Goal: Task Accomplishment & Management: Manage account settings

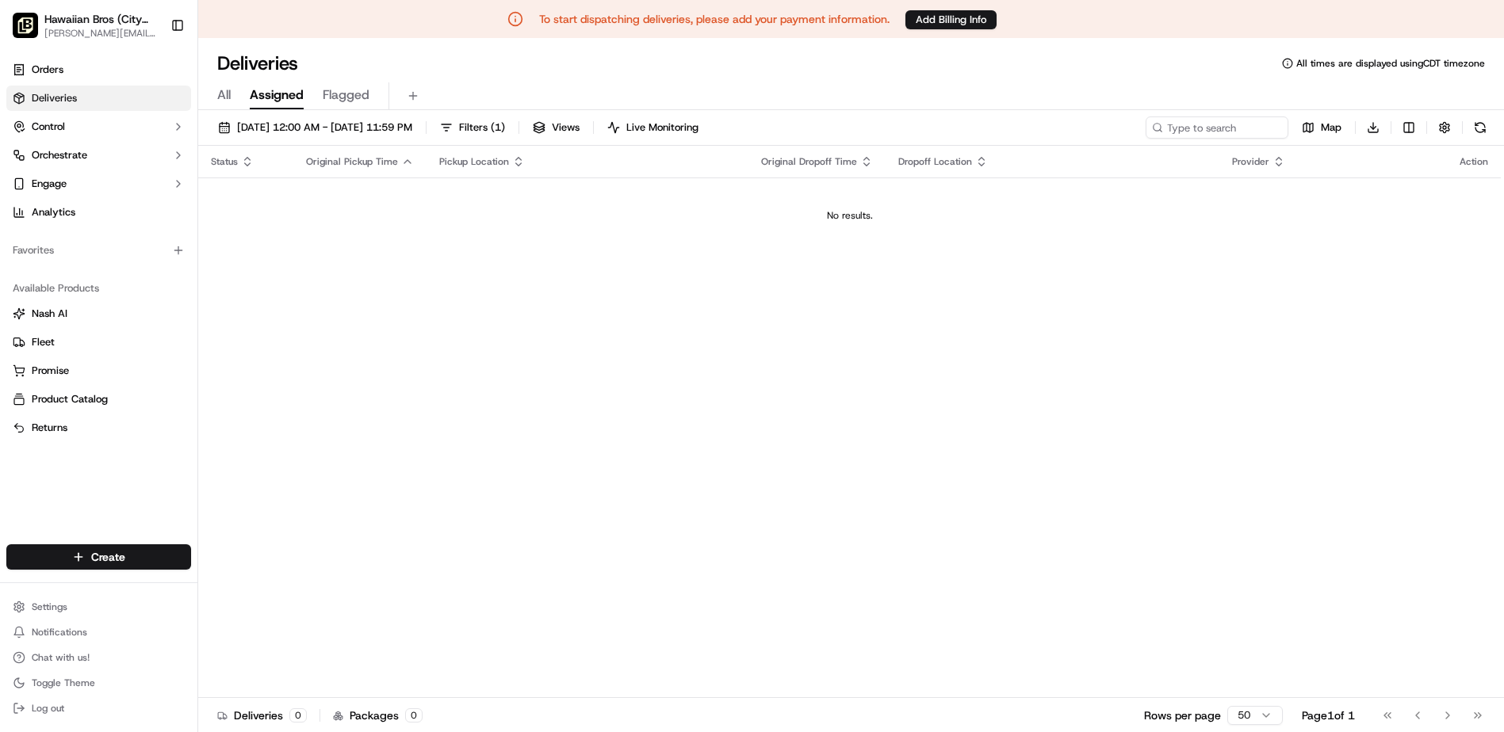
click at [109, 34] on span "[PERSON_NAME][EMAIL_ADDRESS][DOMAIN_NAME]" at bounding box center [100, 33] width 113 height 13
click at [331, 237] on td "No results." at bounding box center [849, 216] width 1302 height 76
click at [931, 19] on button "Add Billing Info" at bounding box center [950, 19] width 91 height 19
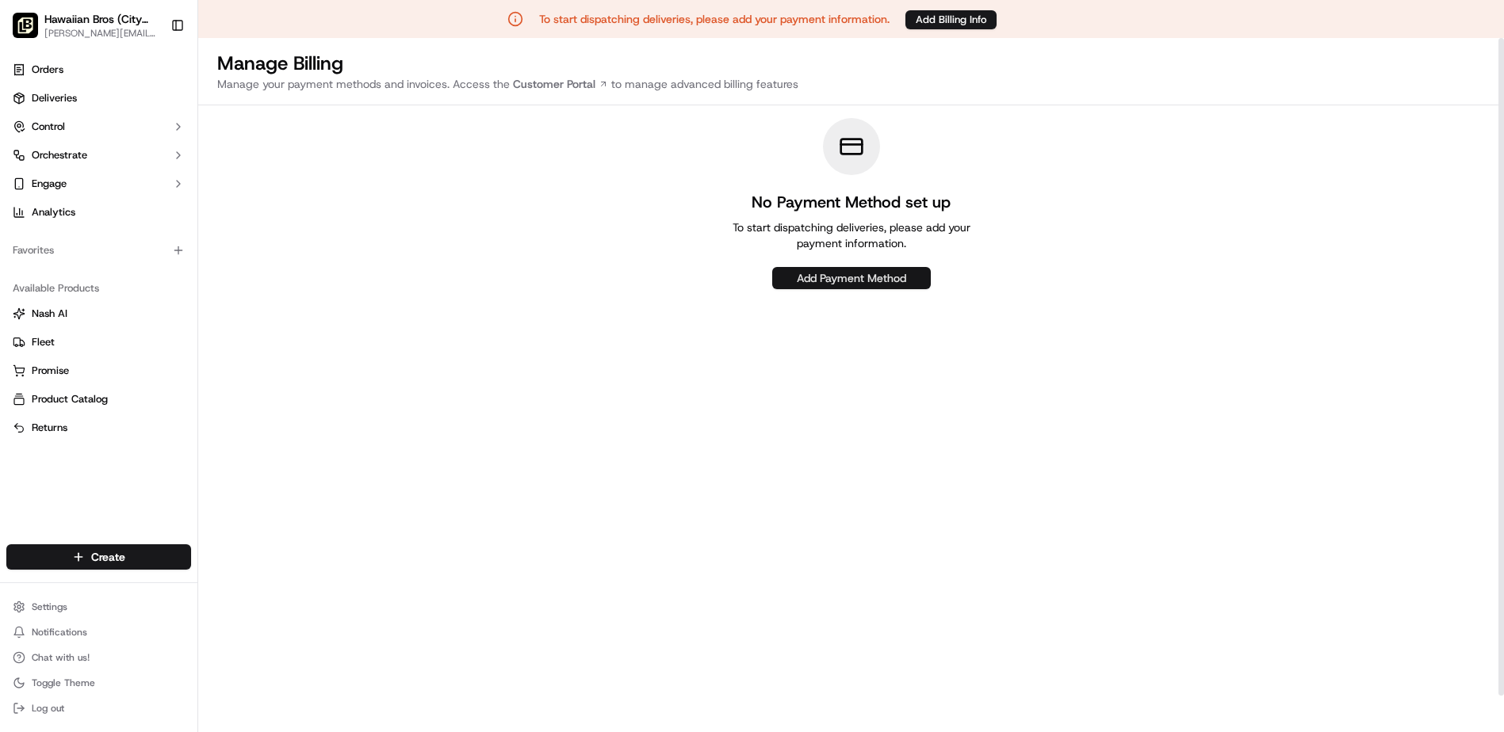
click at [813, 273] on button "Add Payment Method" at bounding box center [851, 278] width 159 height 22
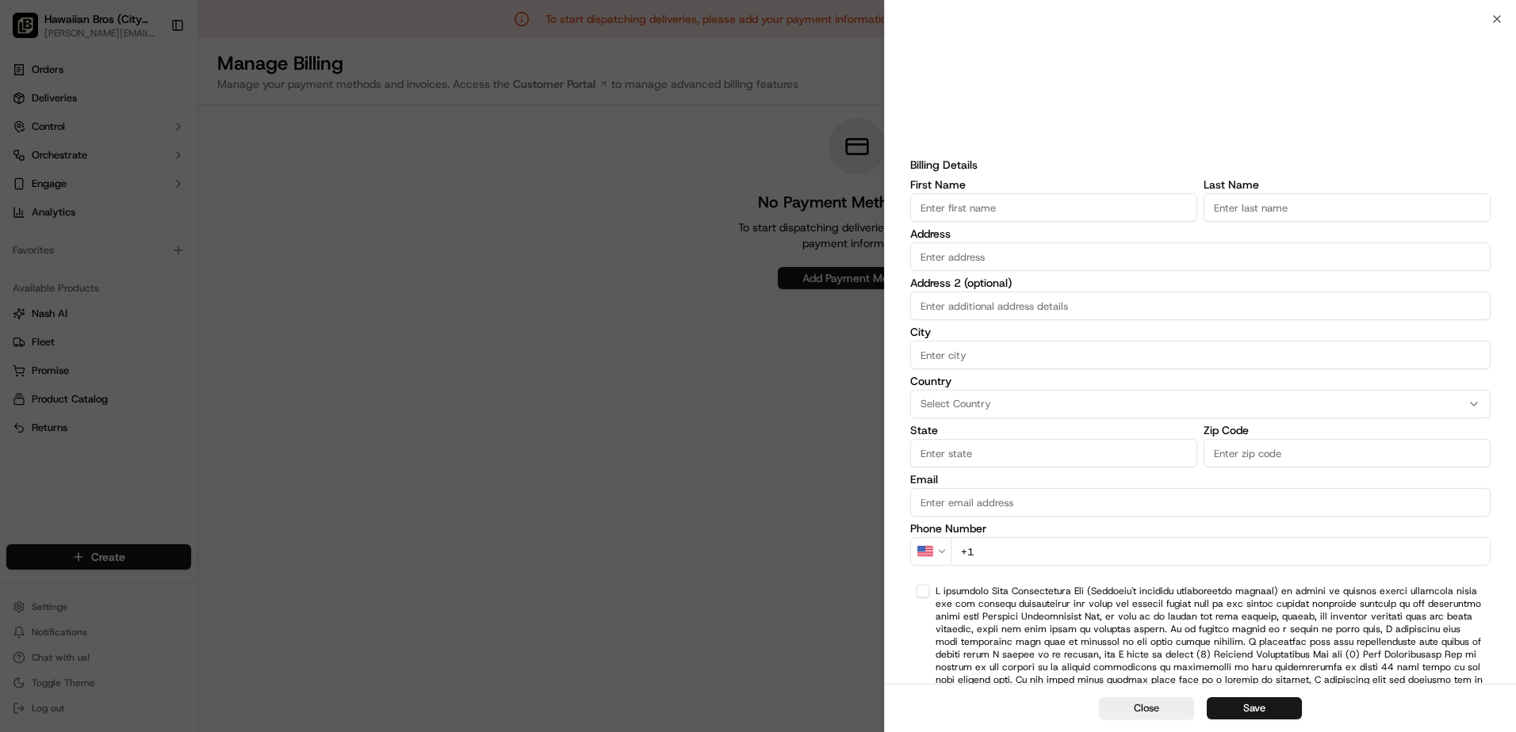
click at [995, 211] on input "First Name" at bounding box center [1053, 207] width 287 height 29
click at [978, 211] on input "First Name" at bounding box center [1053, 207] width 287 height 29
type input "Amit"
type input "Patel"
type input "1021 N Pennsylvania St"
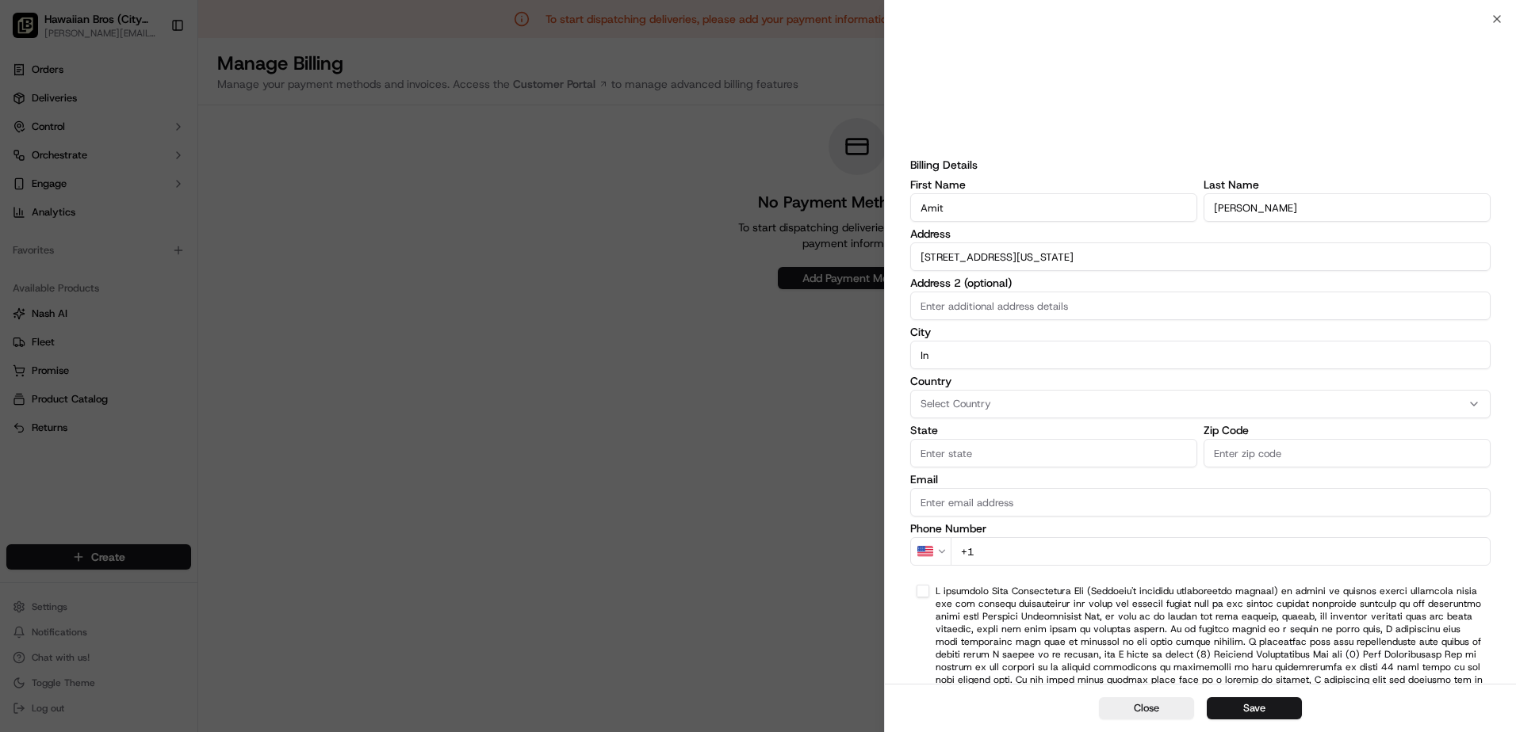
type input "Indianapolis"
click at [968, 405] on span "Select Country" at bounding box center [955, 404] width 71 height 14
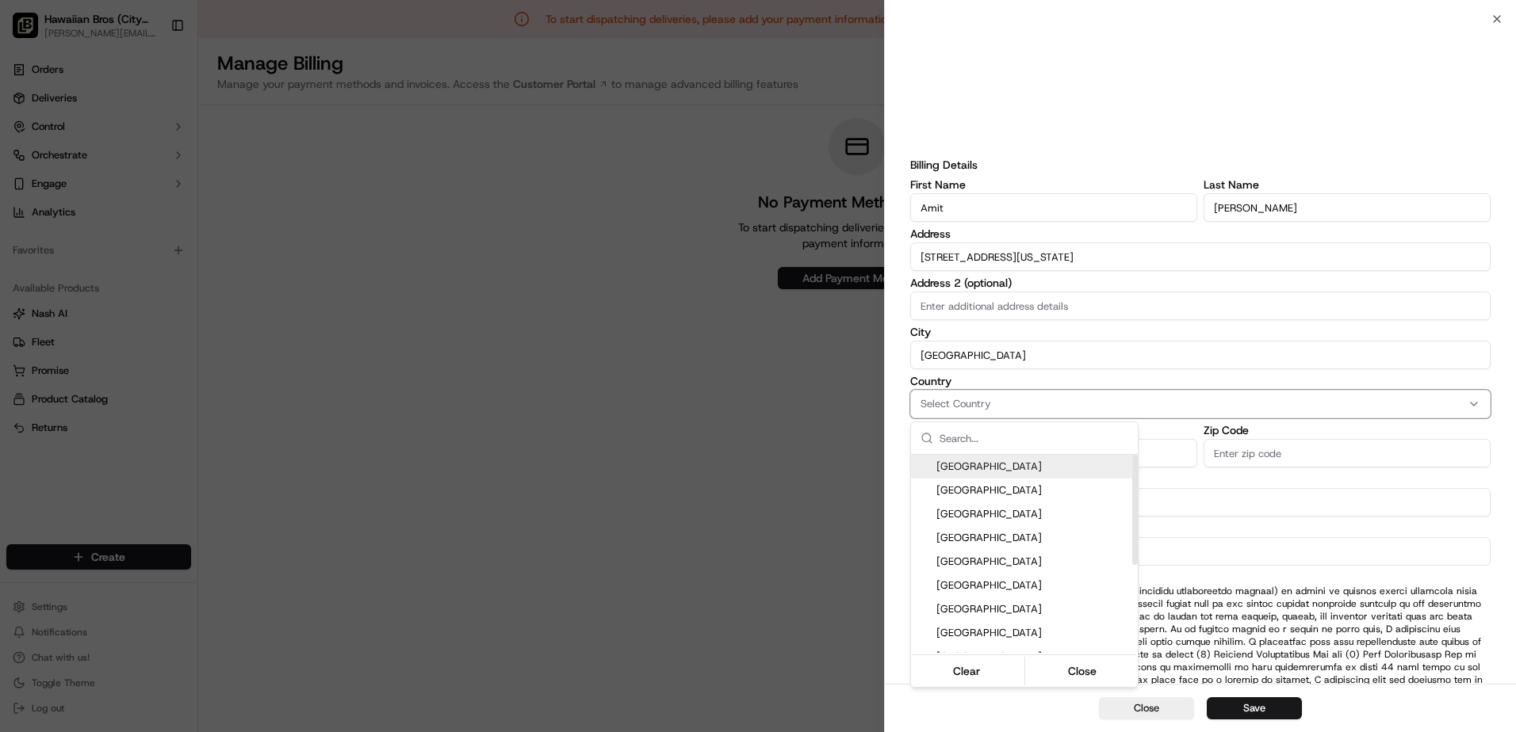
click at [985, 467] on span "United States" at bounding box center [1033, 467] width 195 height 14
click at [1075, 671] on button "Close" at bounding box center [1082, 671] width 109 height 22
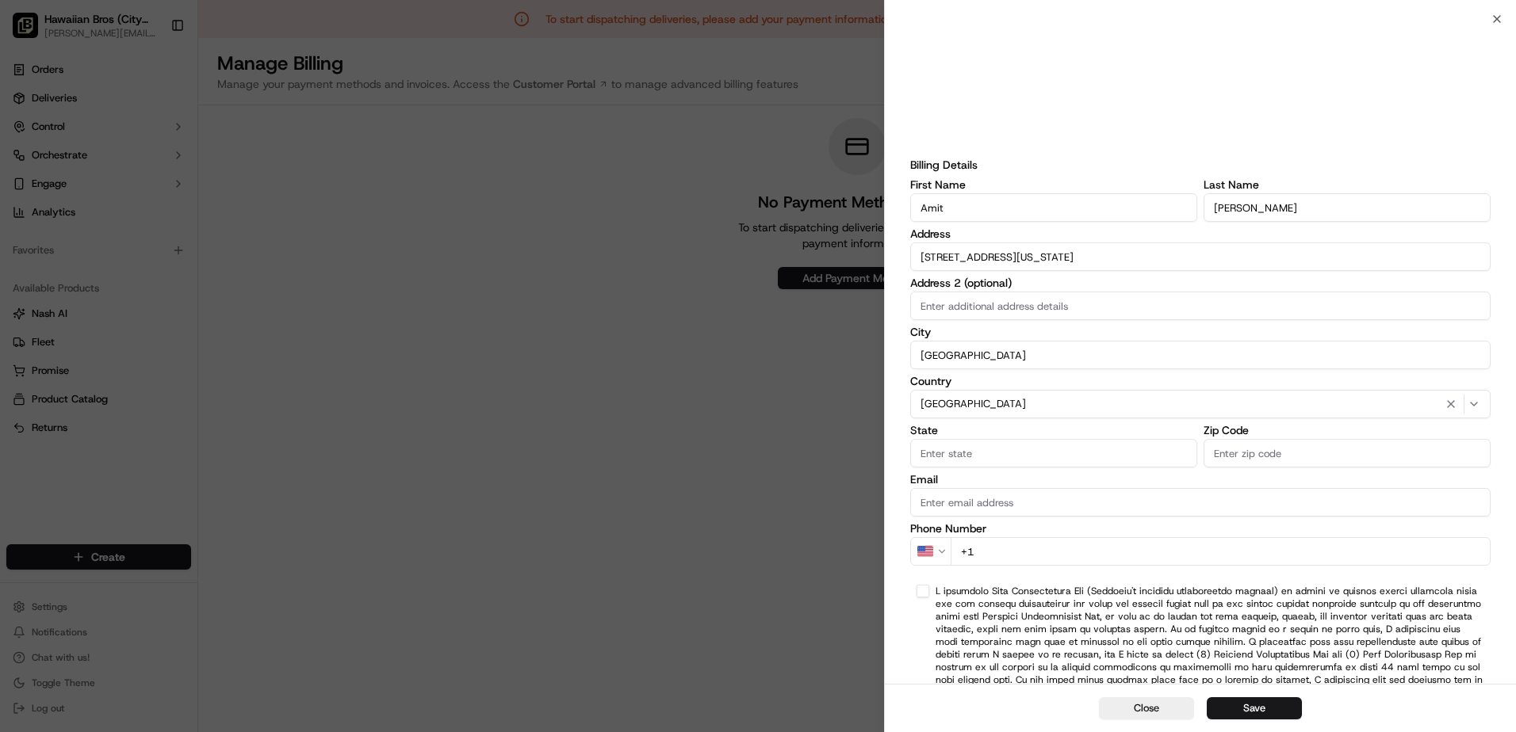
click at [1030, 458] on input "State" at bounding box center [1053, 453] width 287 height 29
type input "i"
type input "Indiana"
type input "46204"
type input "amit60540@gmail.com"
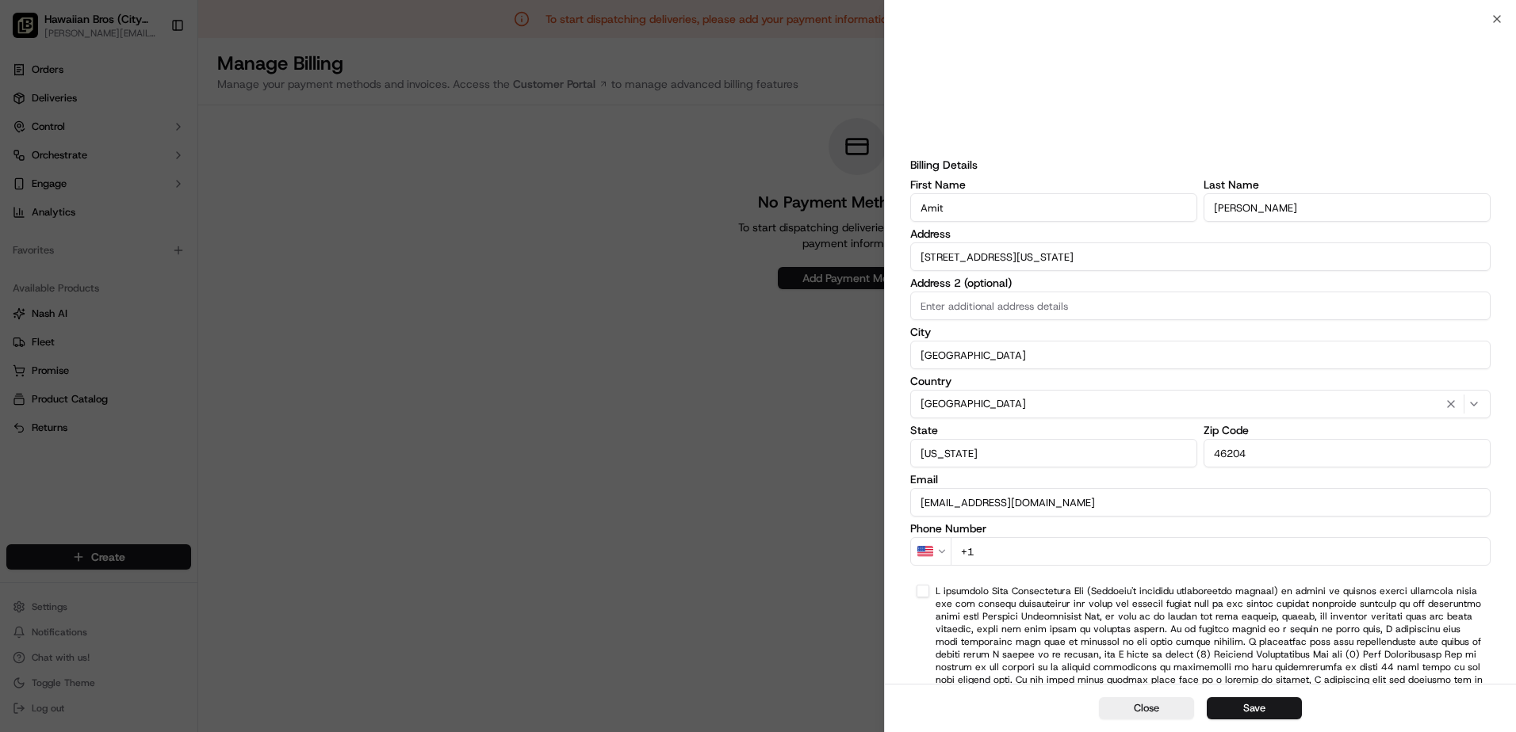
click at [1023, 560] on input "+1" at bounding box center [1220, 551] width 540 height 29
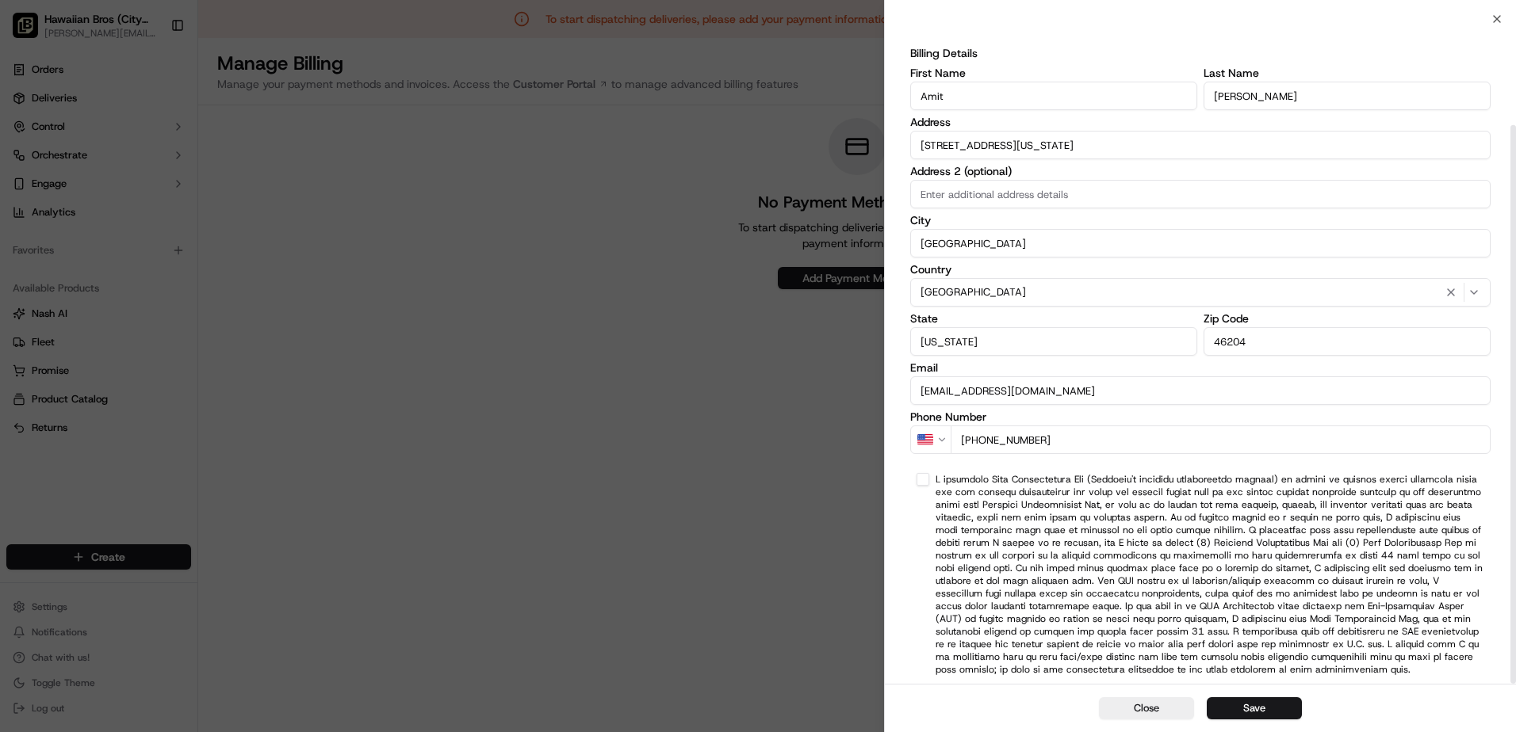
scroll to position [126, 0]
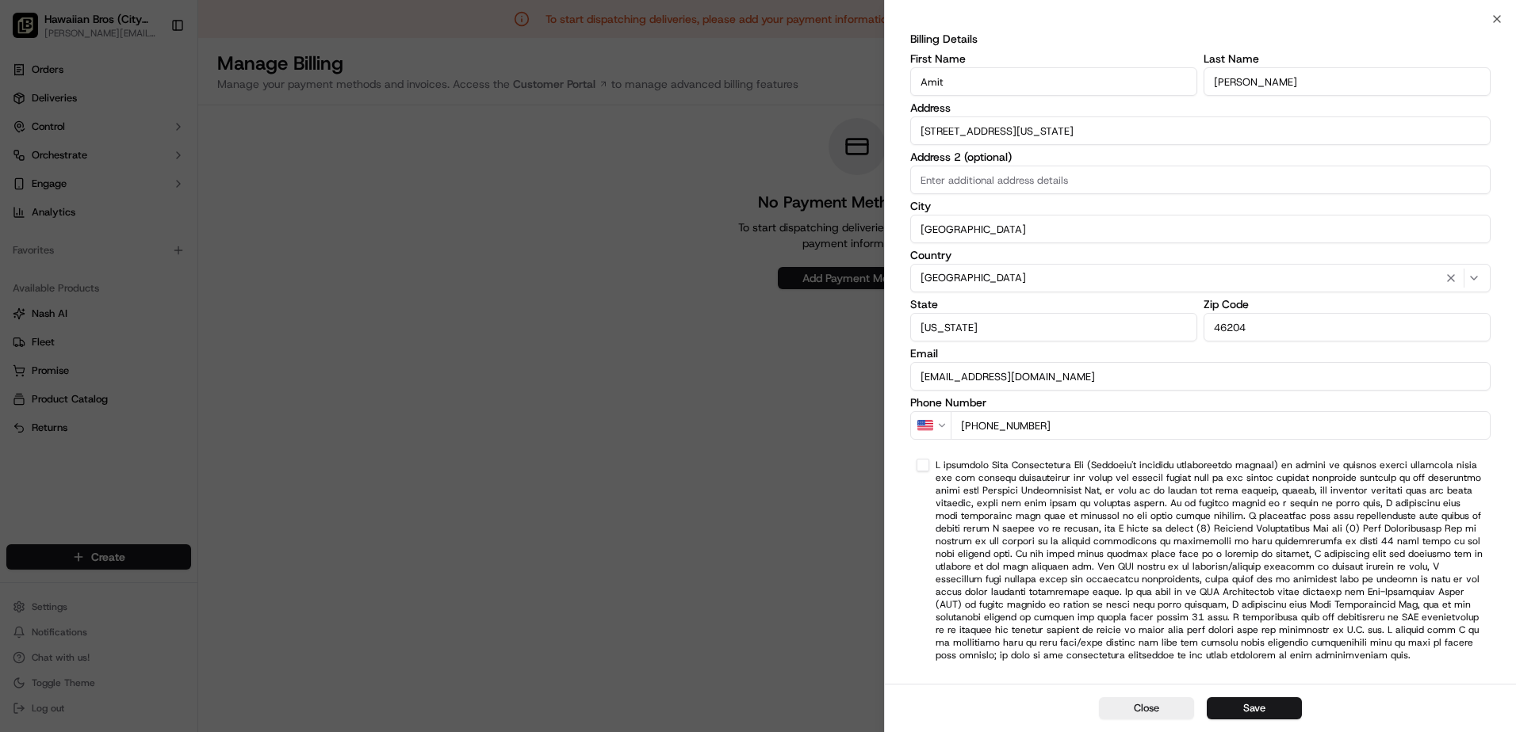
type input "+1 630 674 5912"
click at [926, 462] on button "button" at bounding box center [922, 465] width 13 height 13
click at [1262, 714] on button "Save" at bounding box center [1253, 709] width 95 height 22
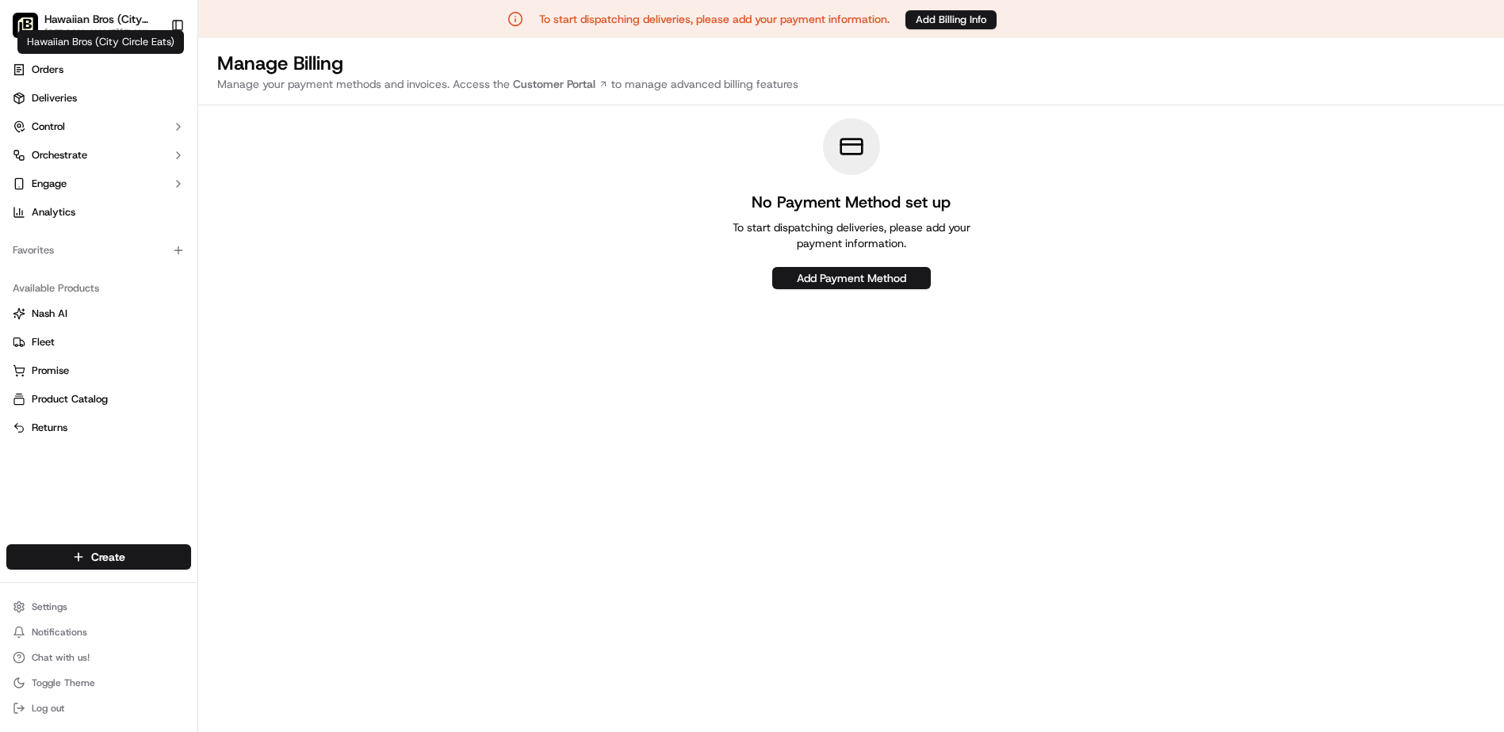
click at [93, 20] on span "Hawaiian Bros (City Circle Eats)" at bounding box center [100, 19] width 113 height 16
